Goal: Check status: Check status

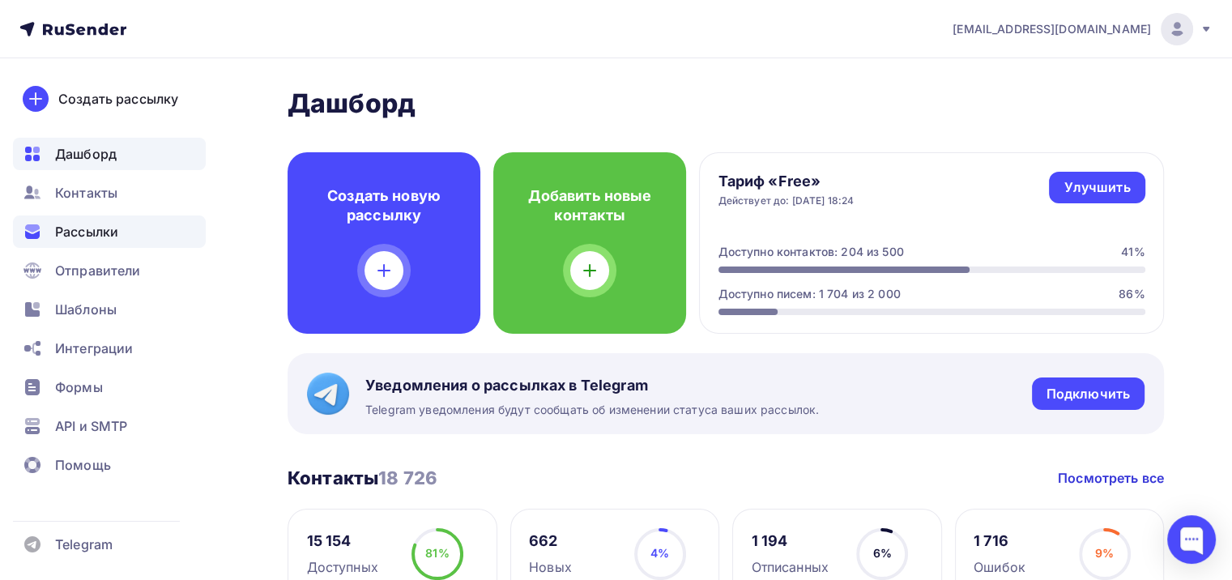
click at [93, 230] on span "Рассылки" at bounding box center [86, 231] width 63 height 19
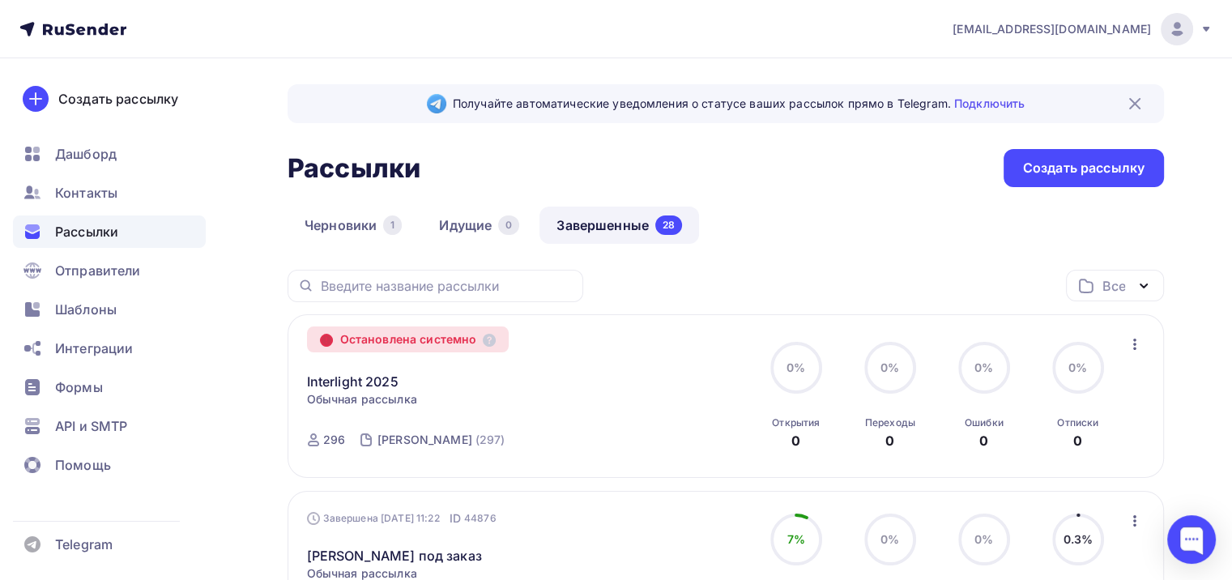
click at [321, 339] on icon at bounding box center [326, 340] width 11 height 11
click at [327, 339] on icon at bounding box center [327, 339] width 0 height 2
click at [359, 342] on div "Остановлена системно" at bounding box center [408, 340] width 203 height 26
click at [337, 344] on div "Остановлена системно" at bounding box center [408, 340] width 203 height 26
click at [331, 342] on icon at bounding box center [326, 340] width 11 height 11
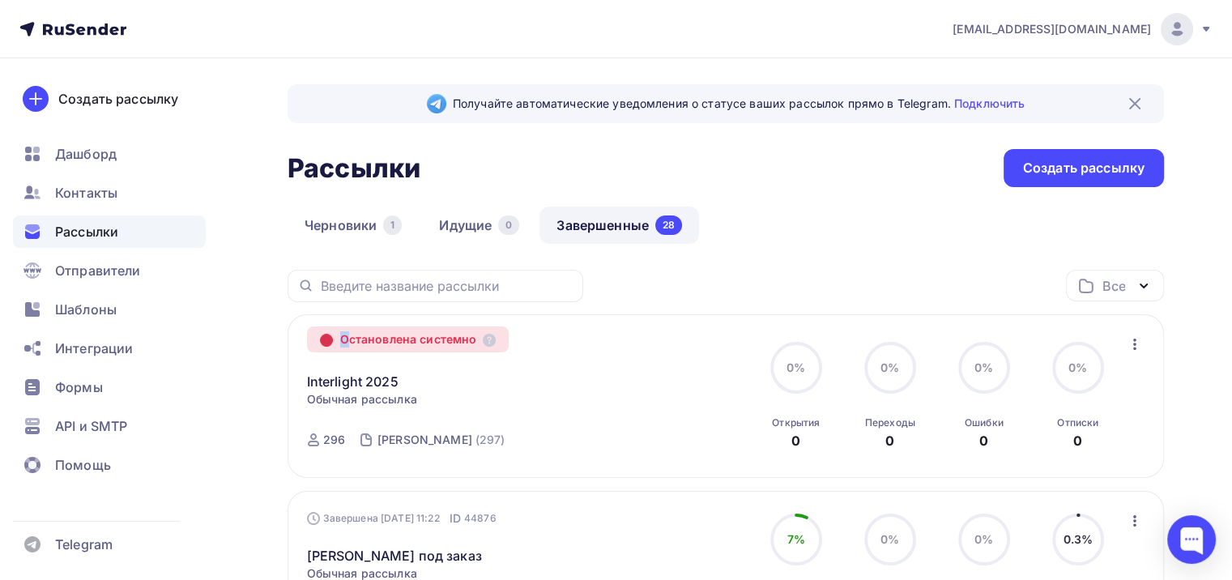
click at [331, 342] on icon at bounding box center [326, 340] width 11 height 11
click at [328, 342] on icon at bounding box center [326, 340] width 11 height 11
click at [583, 335] on div "Остановлена системно Interlight 2025 Копировать в новую Обычная рассылка Заверш…" at bounding box center [491, 397] width 369 height 126
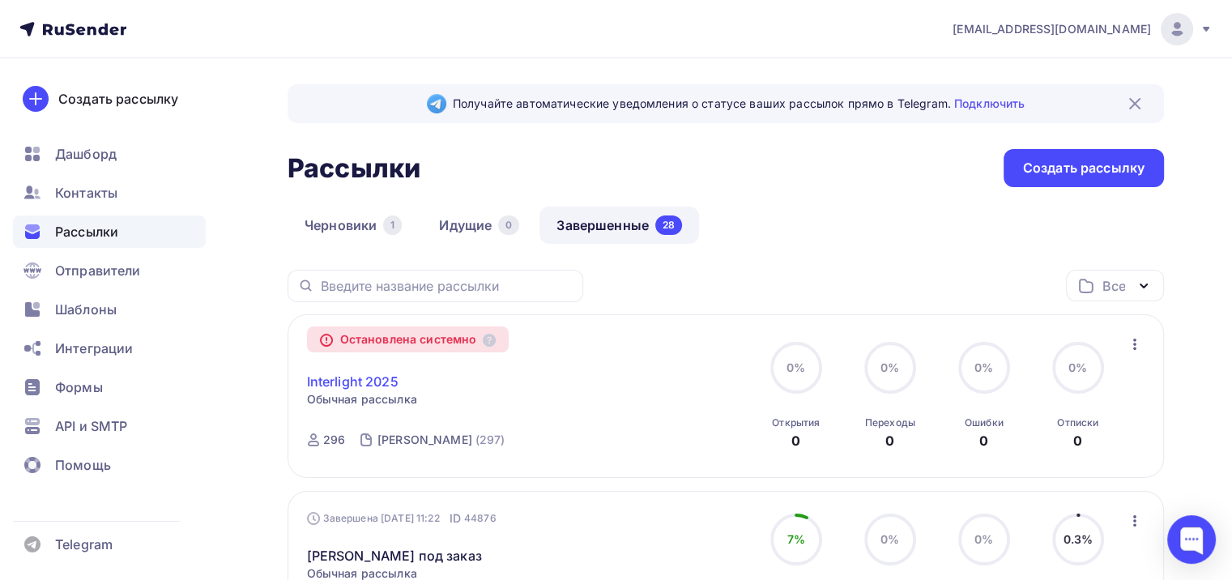
click at [369, 383] on link "Interlight 2025" at bounding box center [353, 381] width 92 height 19
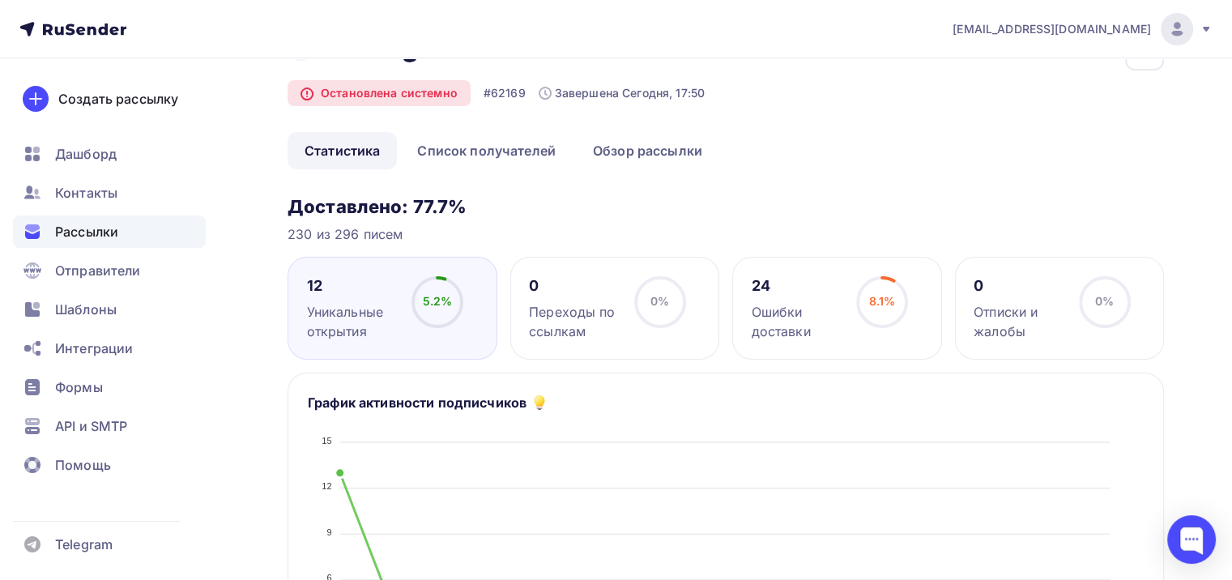
scroll to position [81, 0]
